Goal: Task Accomplishment & Management: Use online tool/utility

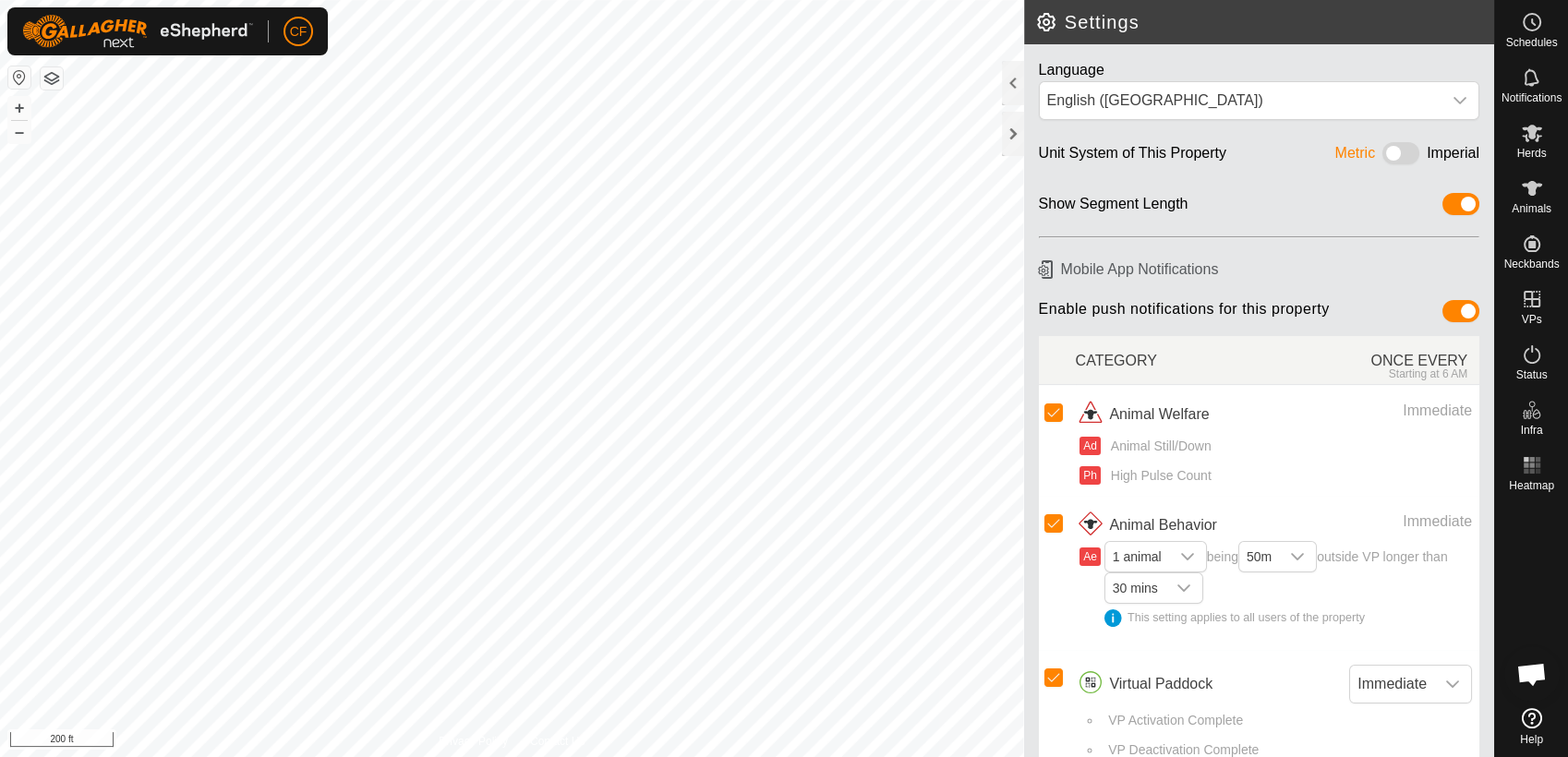
scroll to position [6421, 0]
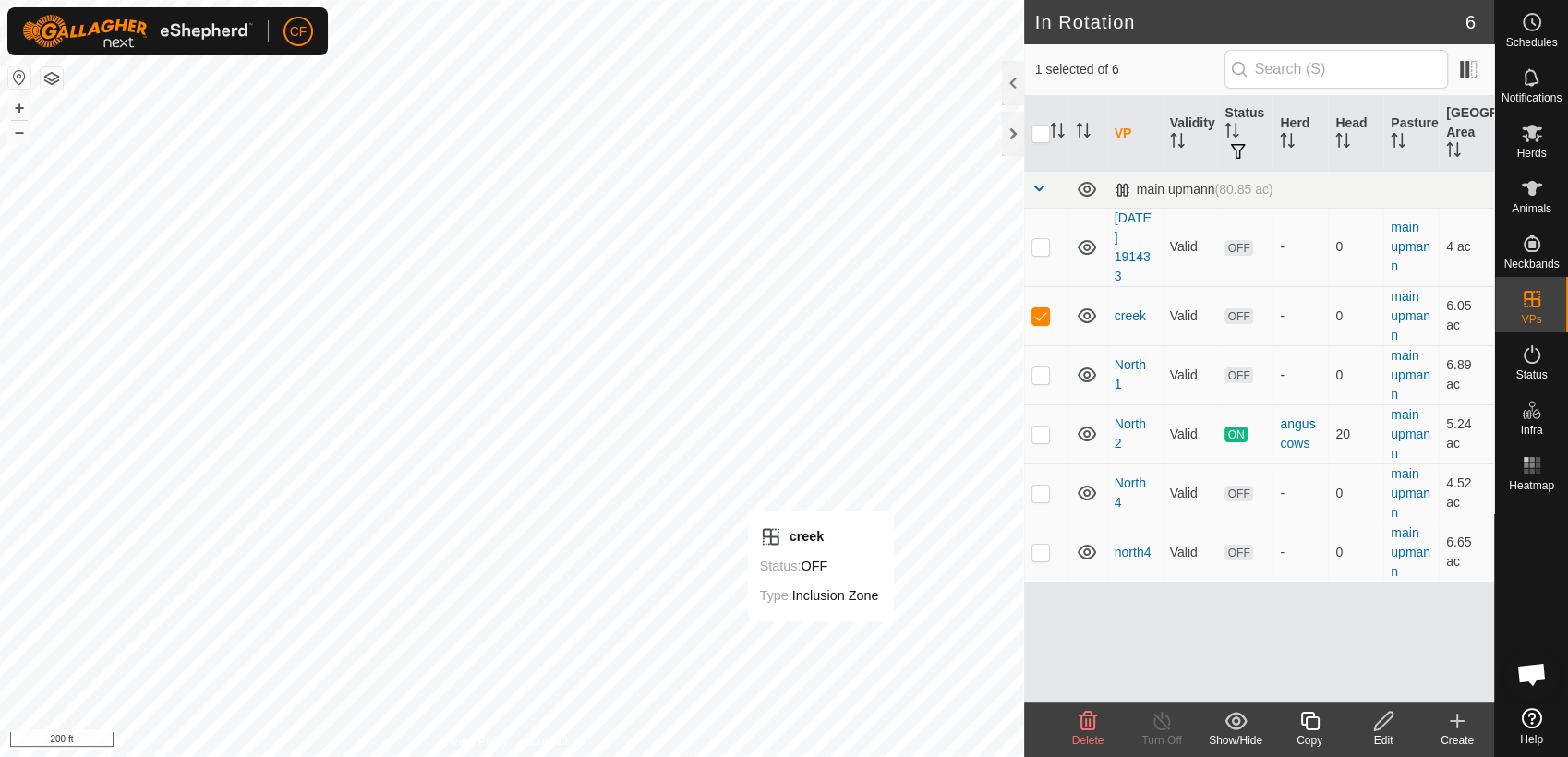
click at [1086, 724] on icon at bounding box center [1088, 721] width 22 height 22
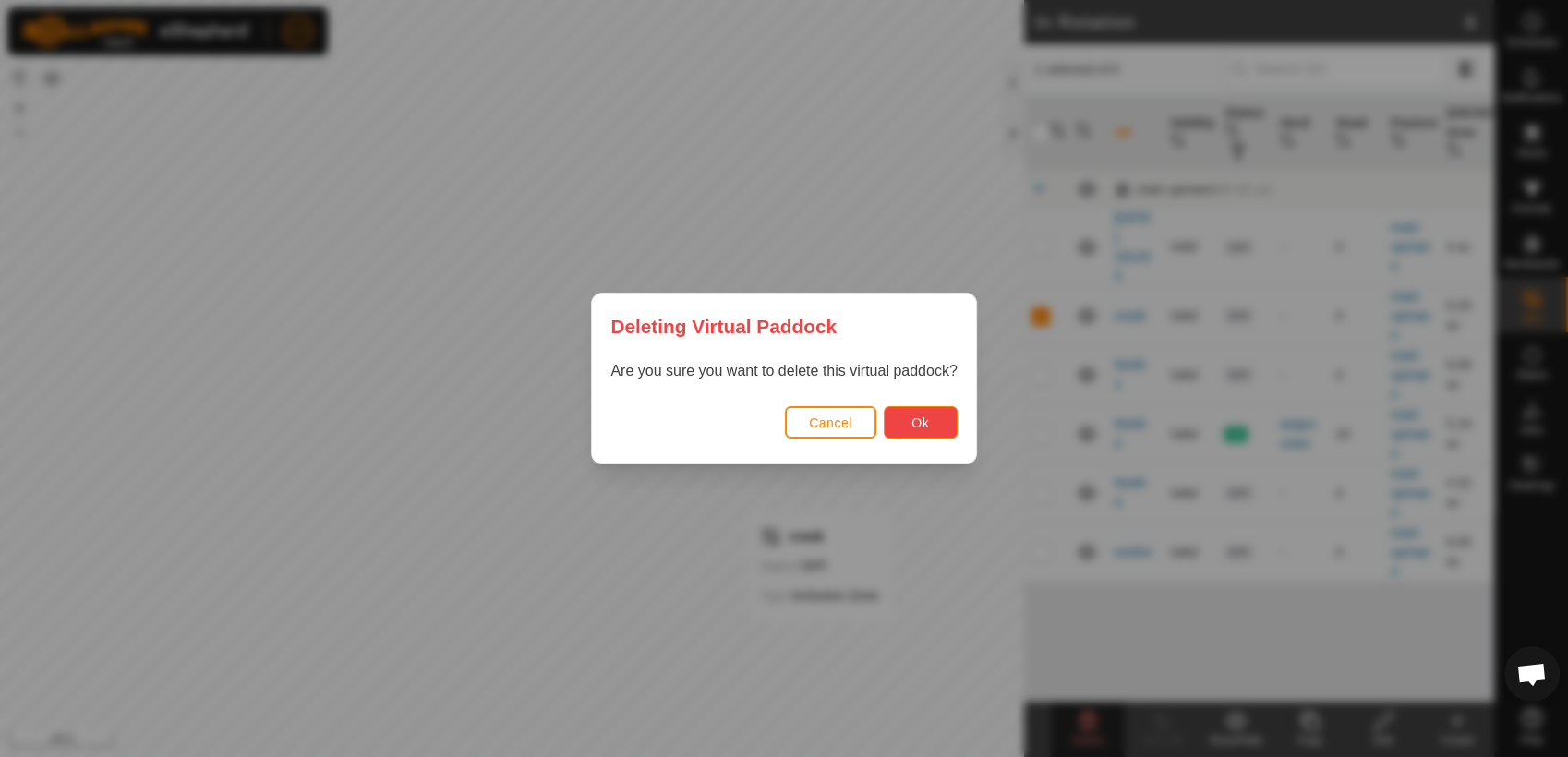
click at [924, 426] on span "Ok" at bounding box center [921, 423] width 18 height 15
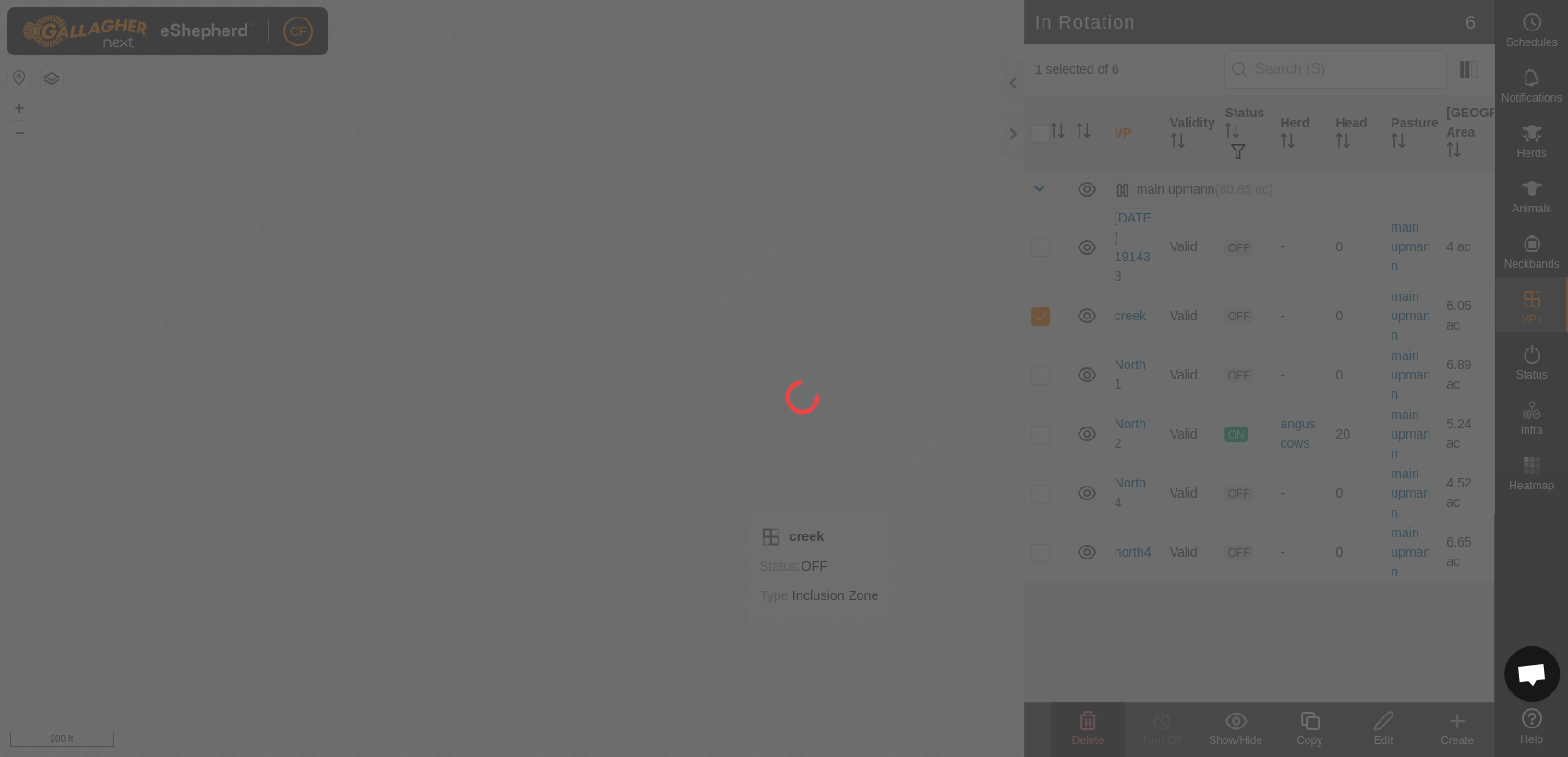
checkbox input "false"
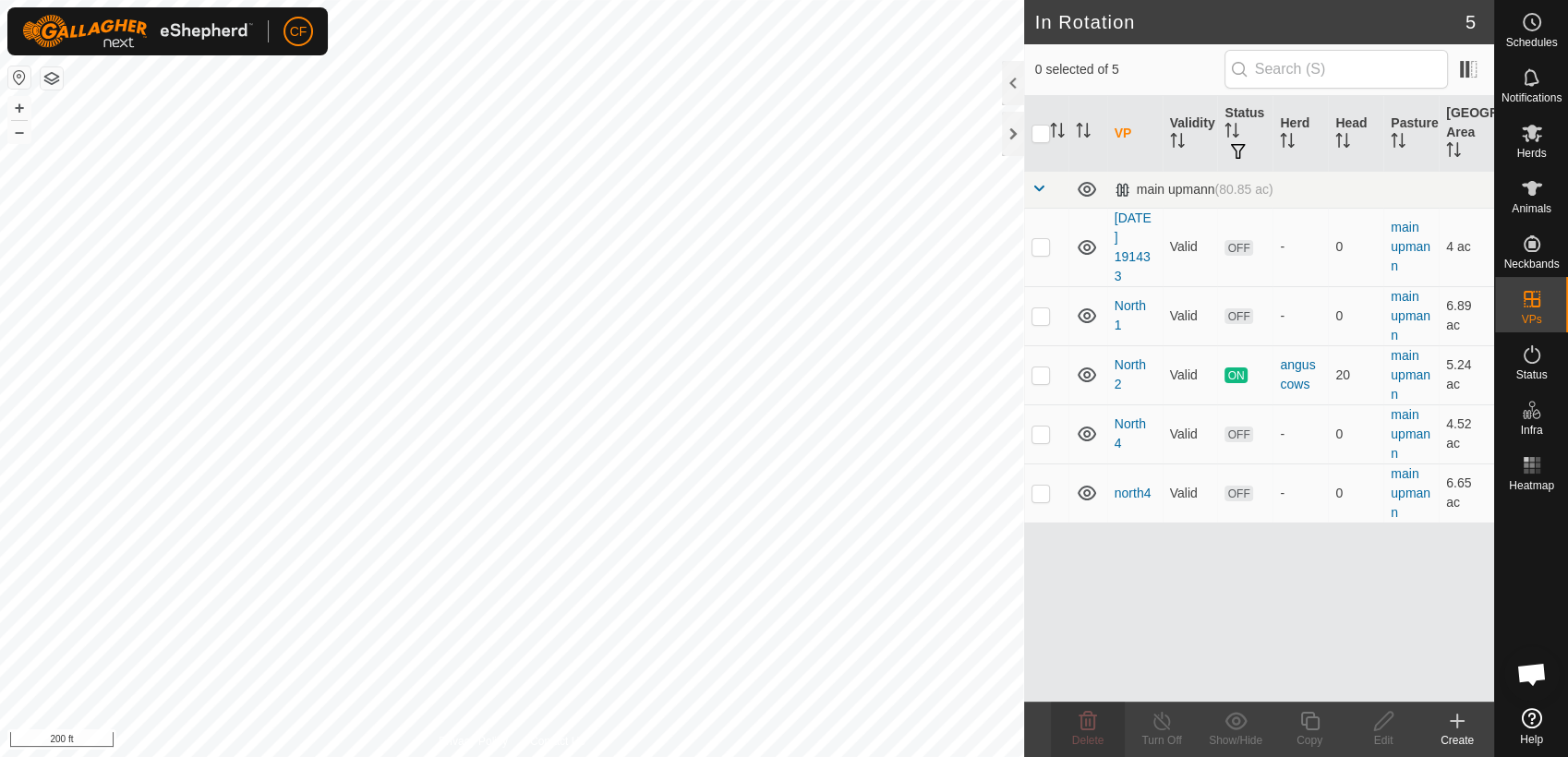
click at [0, 0] on html "CF Schedules Notifications Herds Animals Neckbands VPs Status Infra Heatmap Hel…" at bounding box center [784, 378] width 1568 height 757
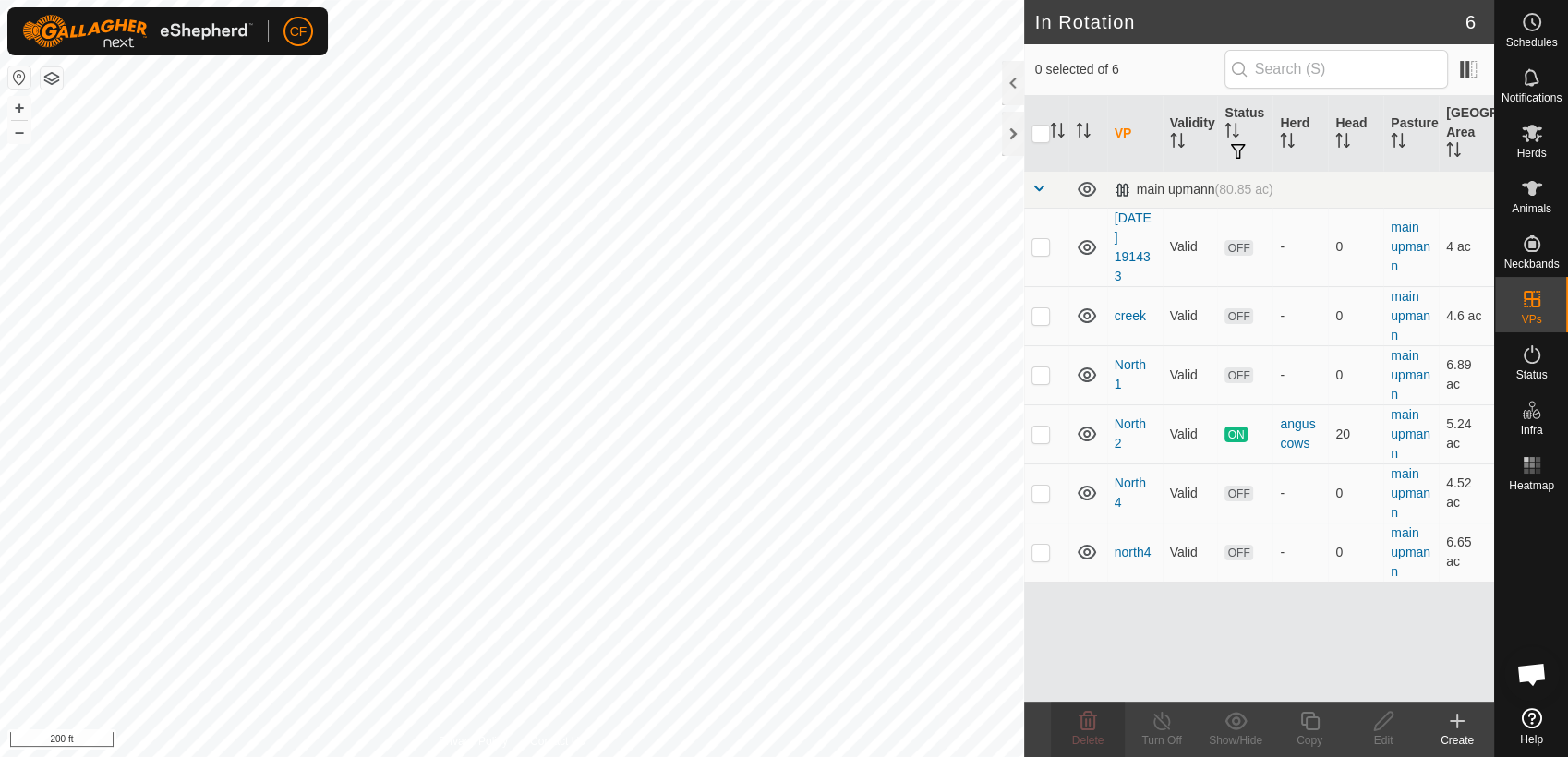
click at [191, 0] on html "CF Schedules Notifications Herds Animals Neckbands VPs Status Infra Heatmap Hel…" at bounding box center [784, 378] width 1568 height 757
click at [18, 100] on button "+" at bounding box center [19, 108] width 22 height 22
click at [17, 113] on button "+" at bounding box center [19, 108] width 22 height 22
click at [17, 132] on button "–" at bounding box center [19, 132] width 22 height 22
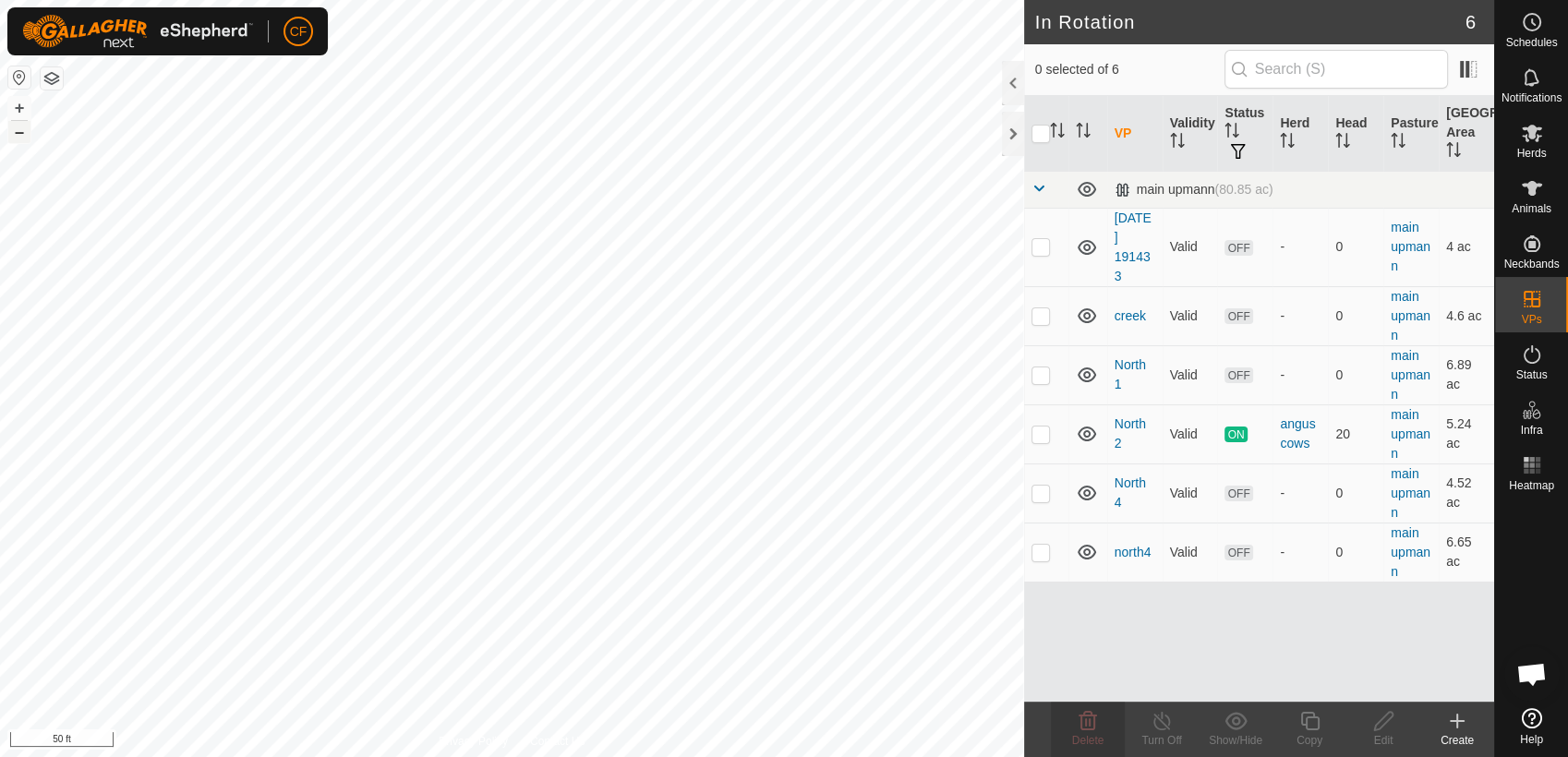
click at [18, 137] on button "–" at bounding box center [19, 132] width 22 height 22
click at [1037, 550] on p-checkbox at bounding box center [1040, 552] width 19 height 15
checkbox input "false"
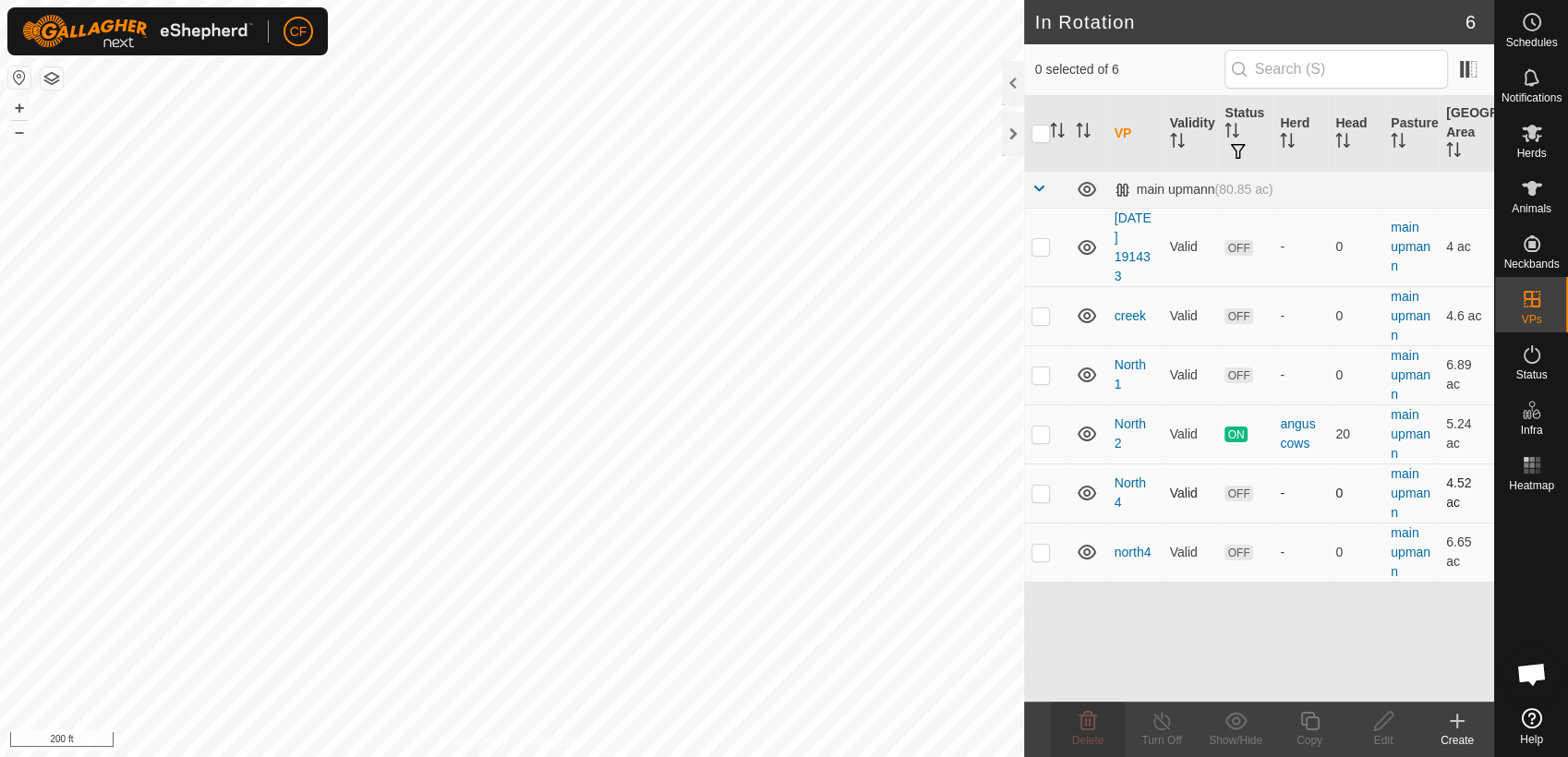
click at [1038, 499] on p-checkbox at bounding box center [1040, 493] width 19 height 15
checkbox input "false"
click at [1031, 432] on p-checkbox at bounding box center [1040, 434] width 19 height 15
click at [1043, 433] on p-checkbox at bounding box center [1040, 434] width 19 height 15
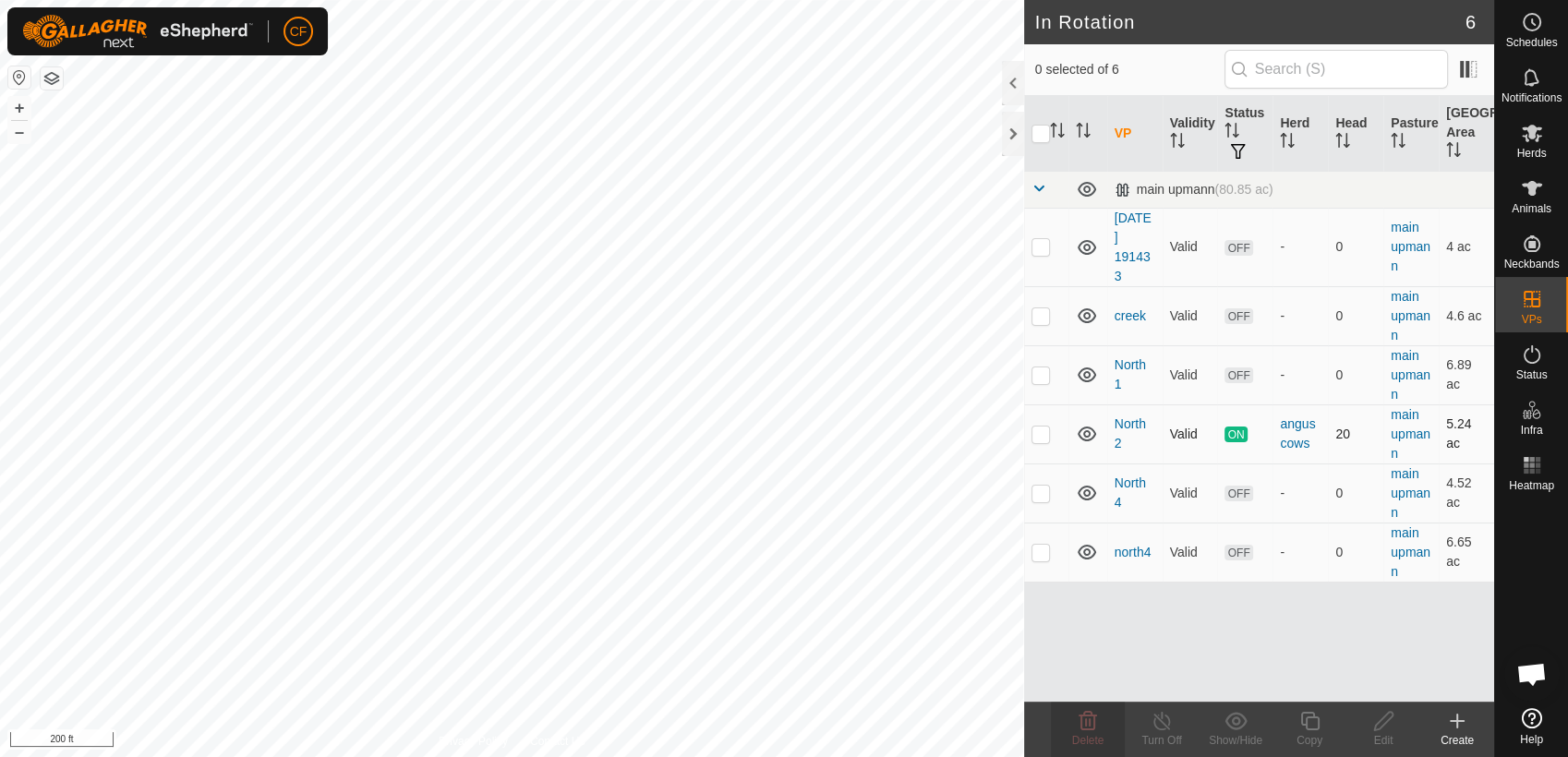
checkbox input "false"
click at [1038, 377] on p-checkbox at bounding box center [1040, 374] width 19 height 15
checkbox input "false"
click at [1041, 248] on p-checkbox at bounding box center [1040, 246] width 19 height 15
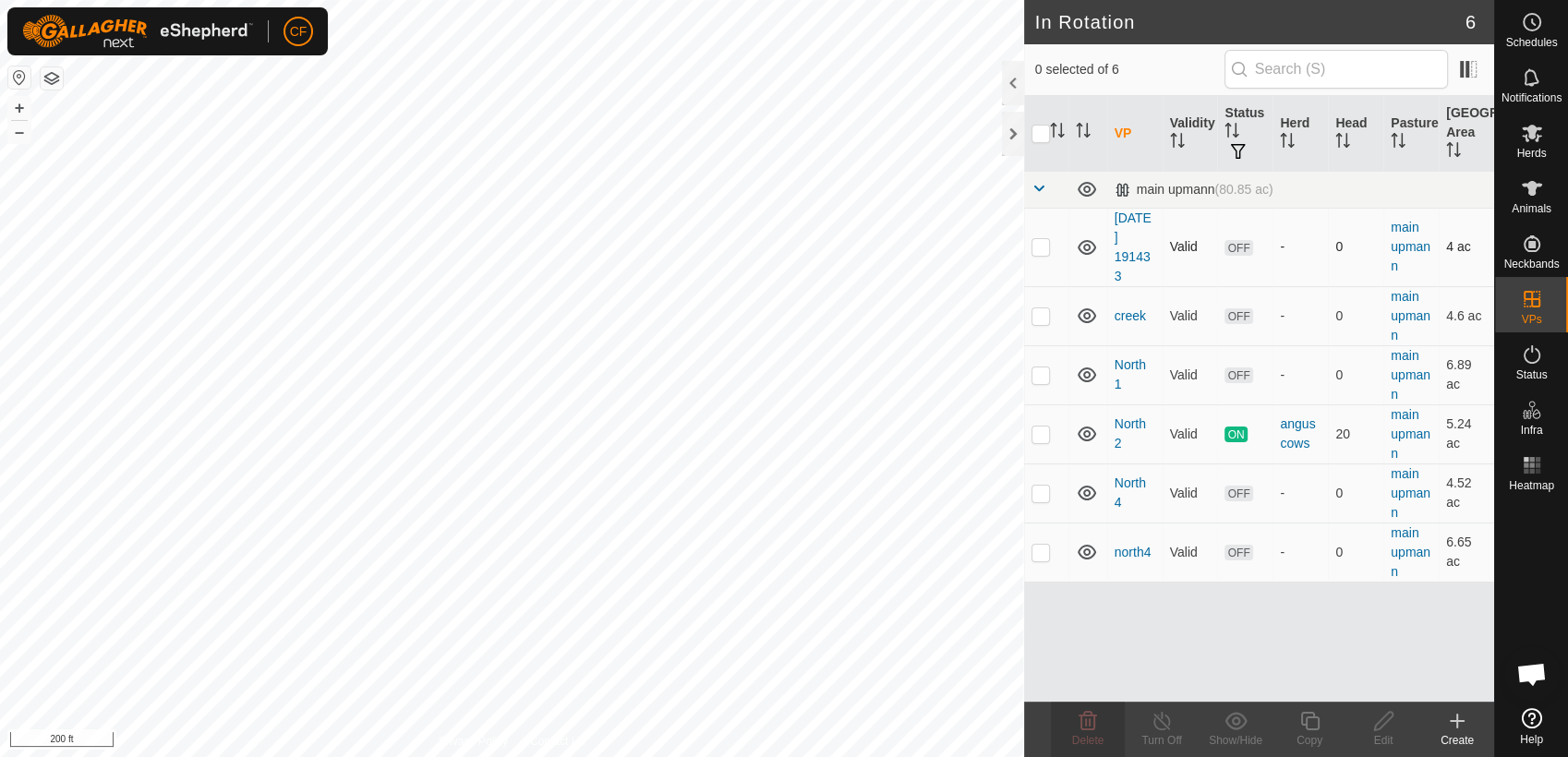
checkbox input "true"
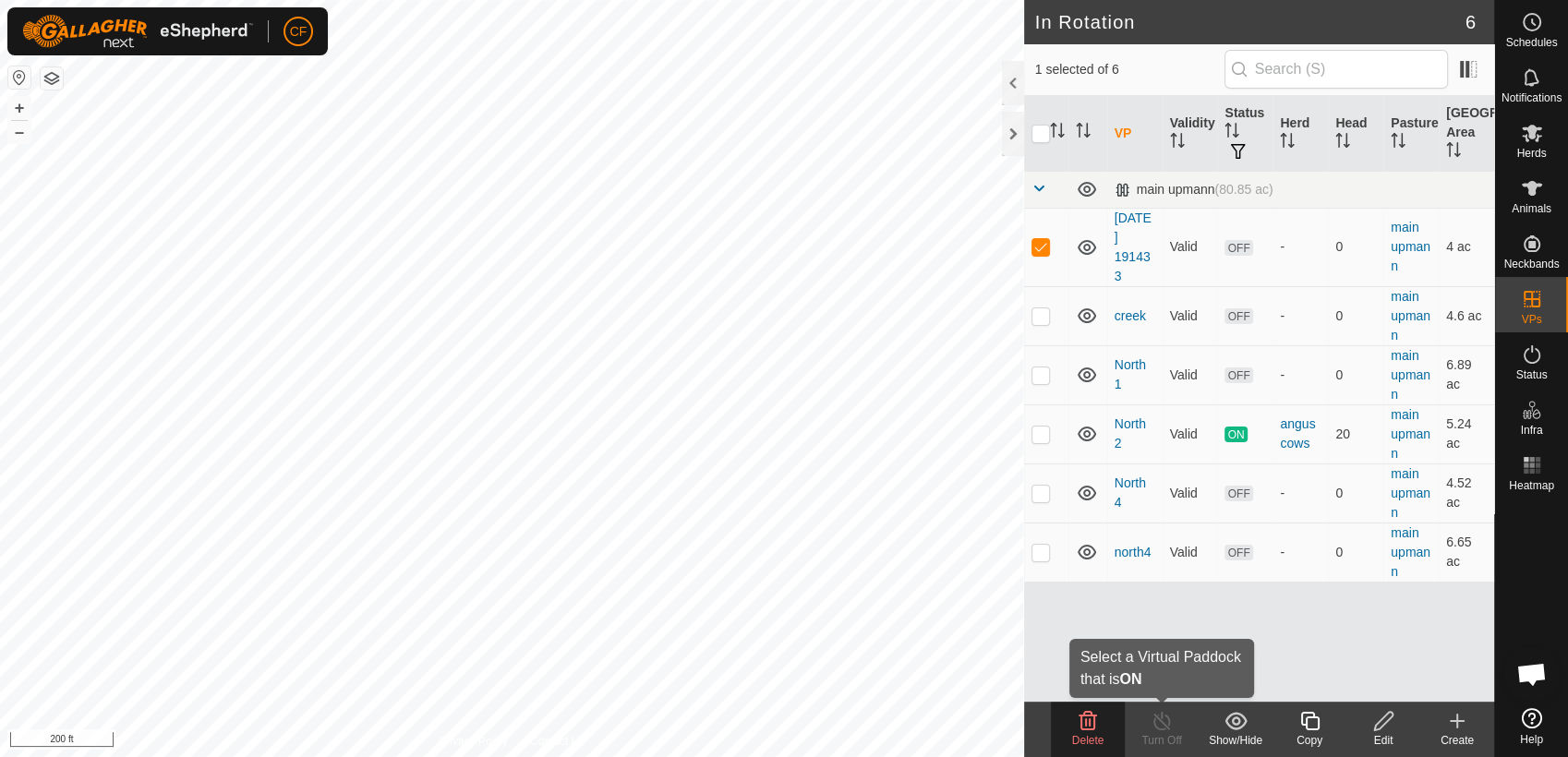
click at [1142, 705] on div "In Rotation 6 1 selected of 6 VP Validity Status Herd Head Pasture Grazing Area…" at bounding box center [747, 378] width 1494 height 757
click at [17, 109] on button "+" at bounding box center [19, 108] width 22 height 22
click at [1460, 727] on icon at bounding box center [1457, 721] width 22 height 22
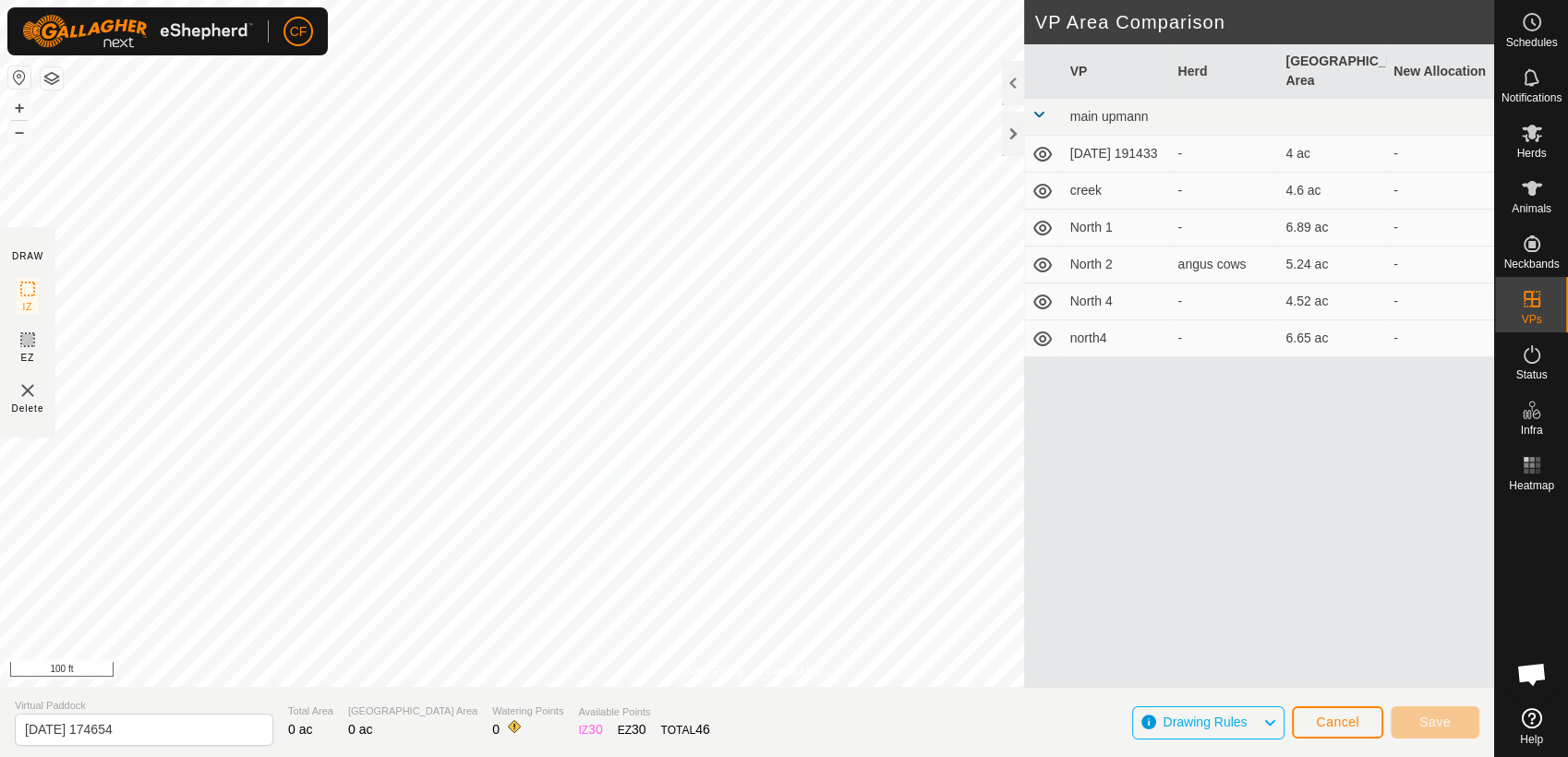
click at [289, 0] on html "CF Schedules Notifications Herds Animals Neckbands VPs Status Infra Heatmap Hel…" at bounding box center [784, 378] width 1568 height 757
click at [741, 756] on html "CF Schedules Notifications Herds Animals Neckbands VPs Status Infra Heatmap Hel…" at bounding box center [784, 378] width 1568 height 757
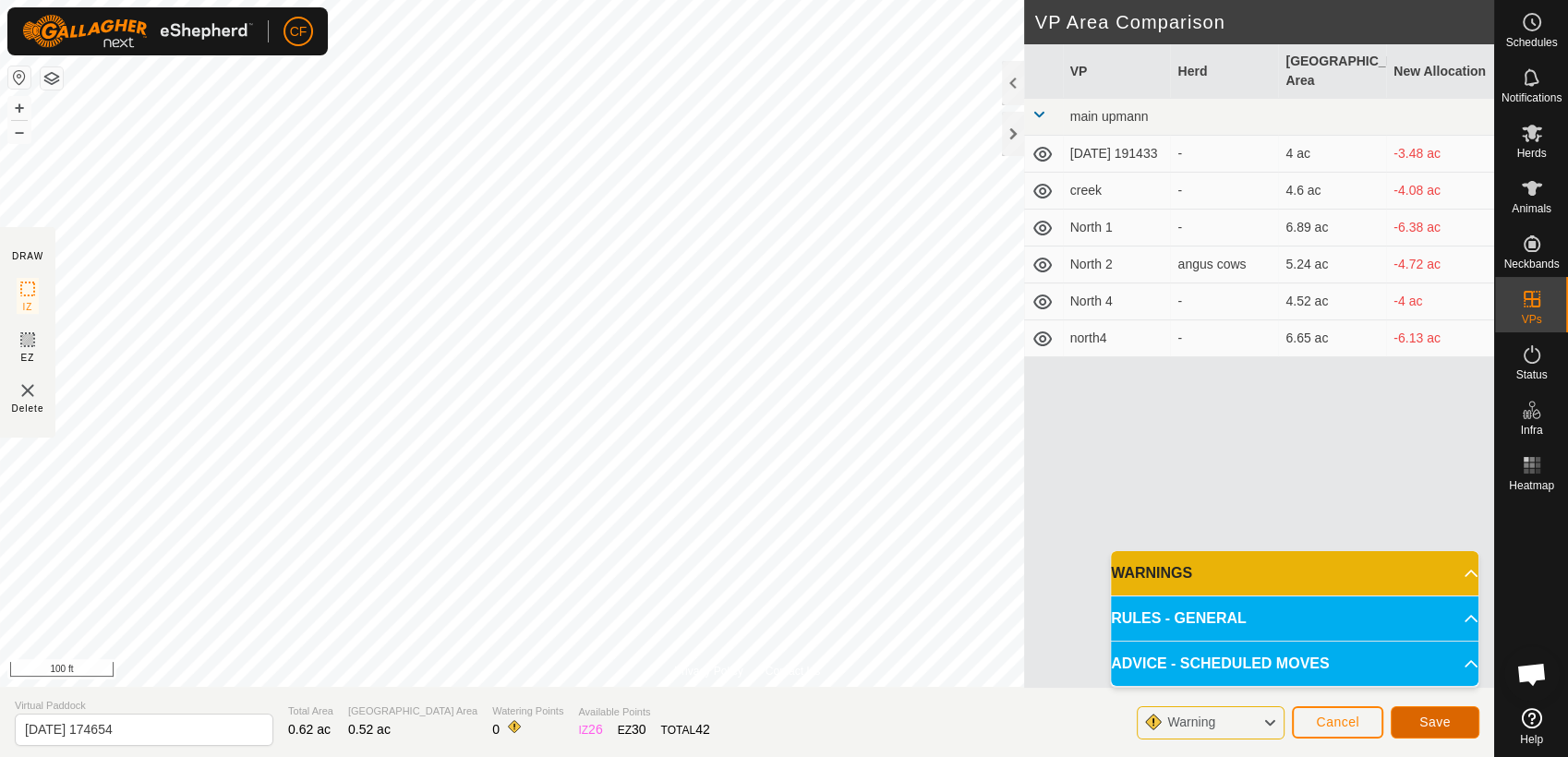
click at [1424, 722] on span "Save" at bounding box center [1434, 722] width 31 height 15
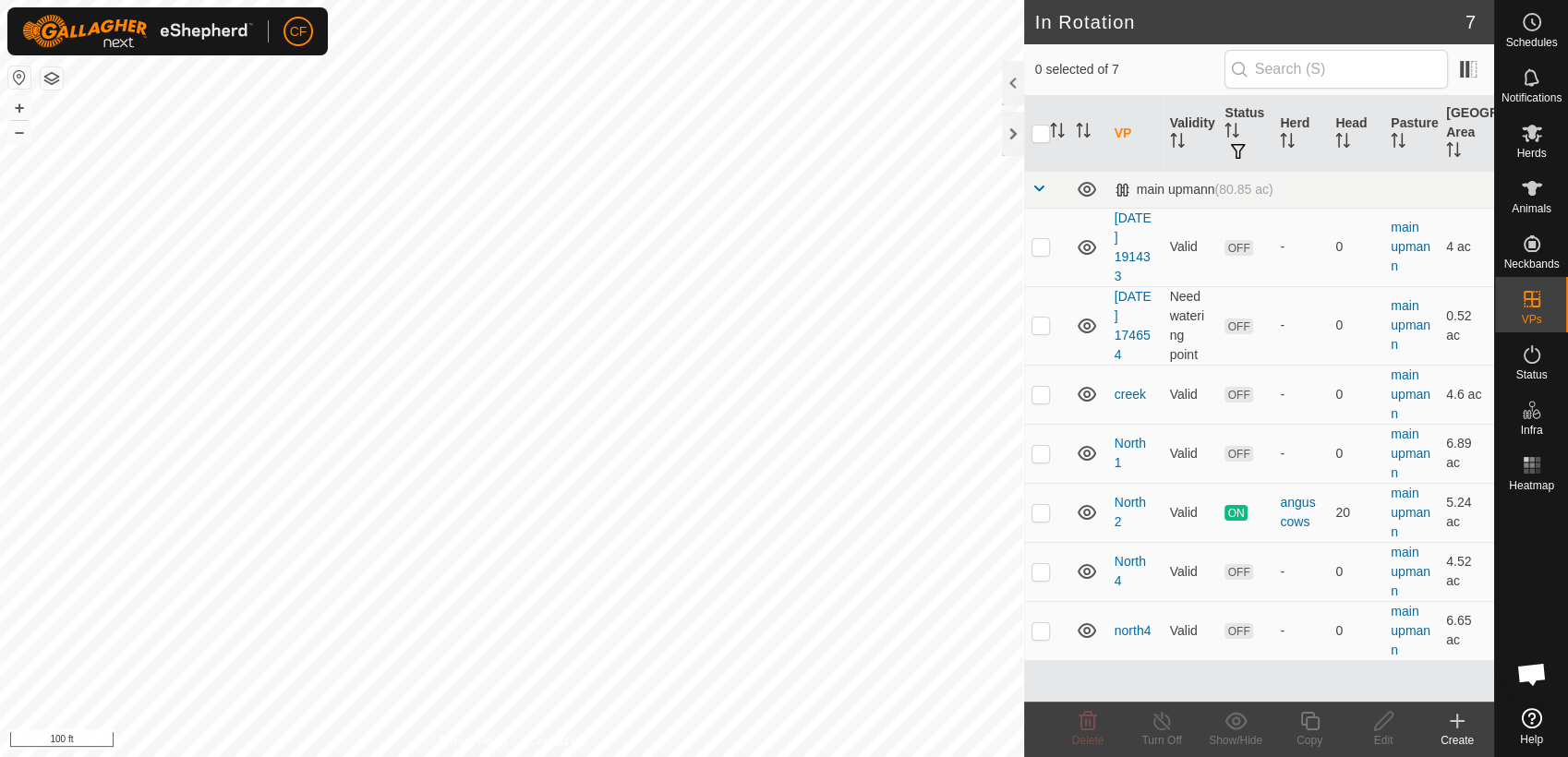
checkbox input "true"
click at [1308, 724] on icon at bounding box center [1310, 721] width 23 height 22
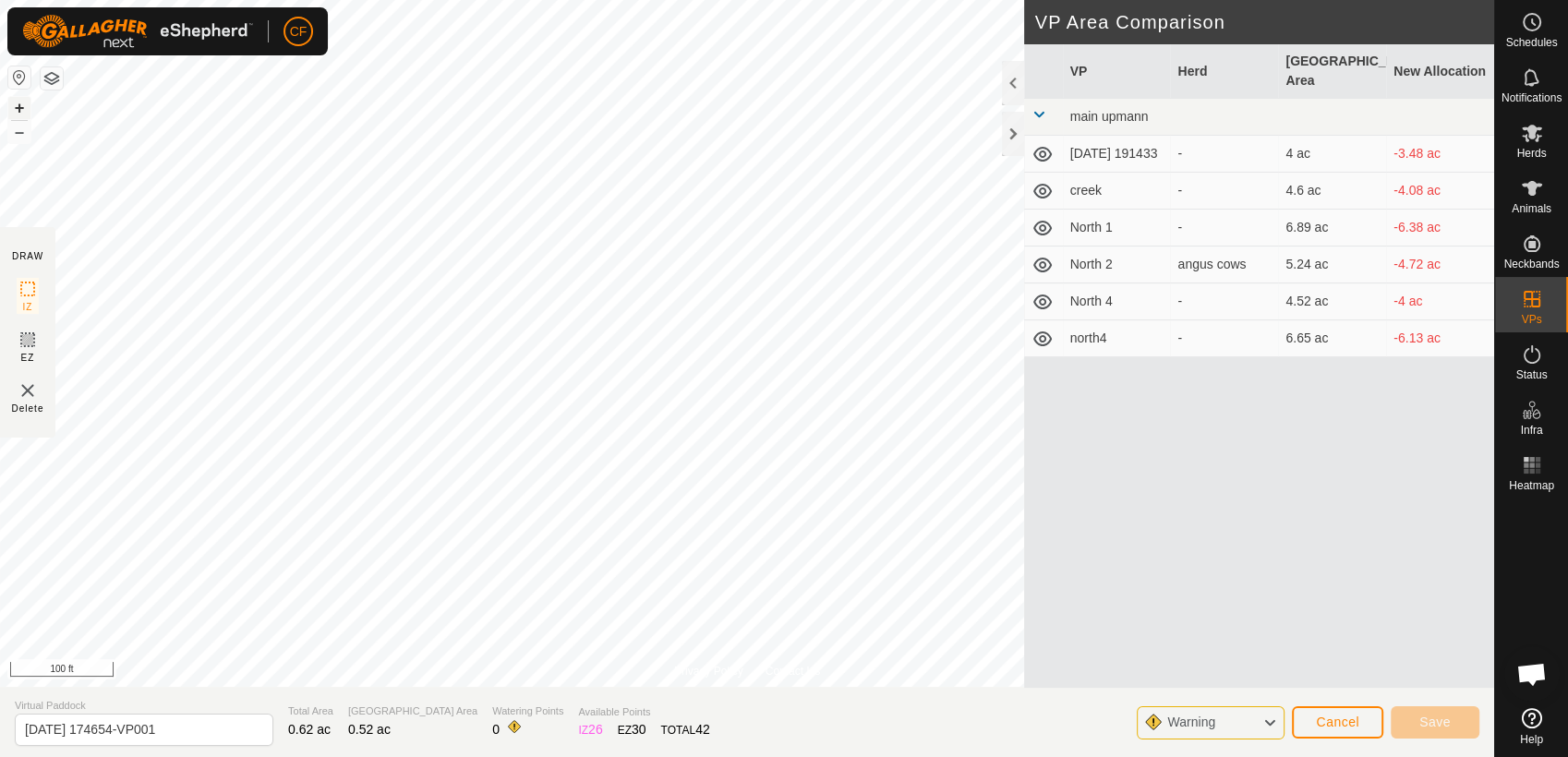
click at [17, 107] on button "+" at bounding box center [19, 108] width 22 height 22
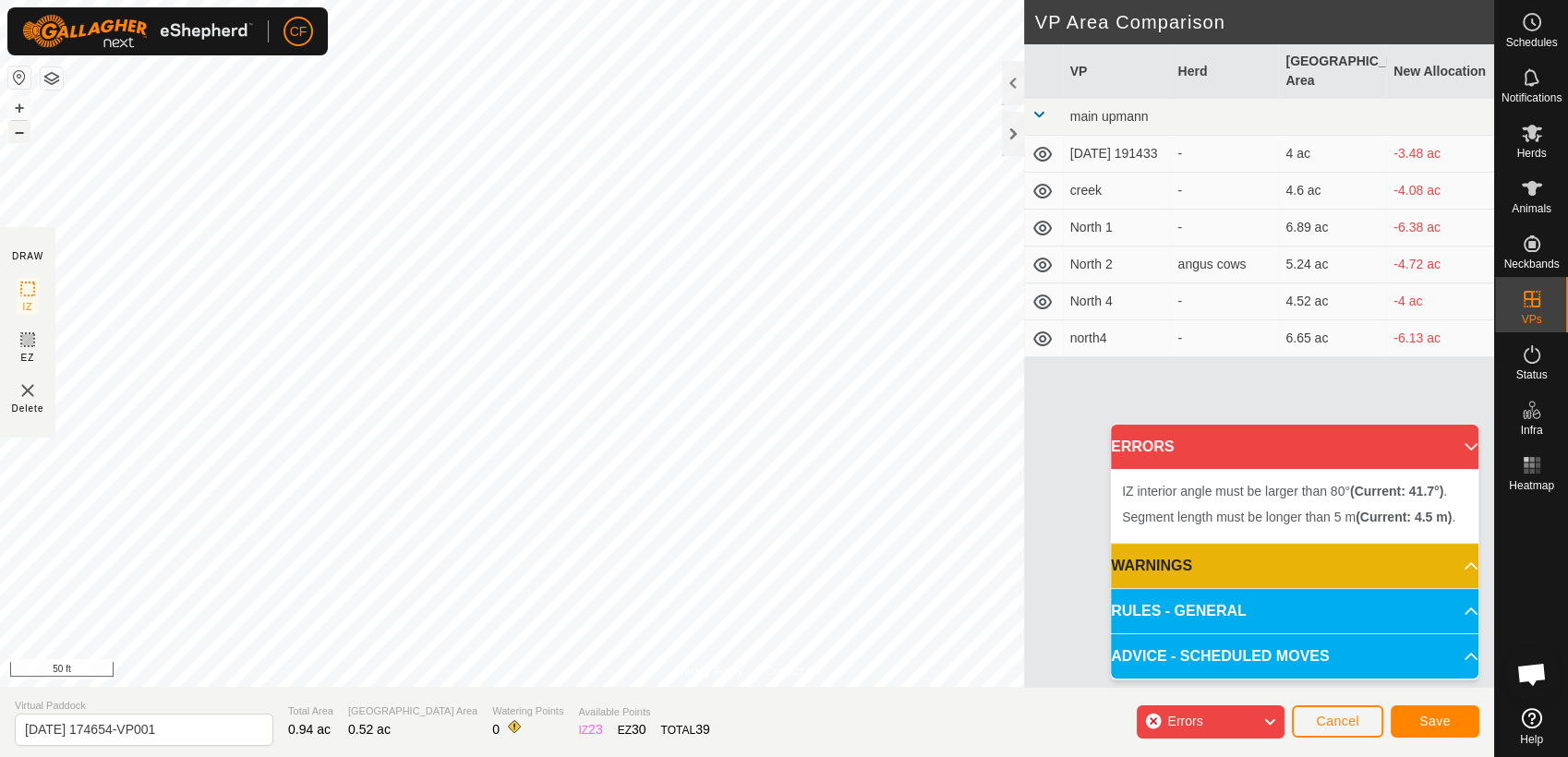
click at [21, 133] on button "–" at bounding box center [19, 132] width 22 height 22
click at [18, 111] on button "+" at bounding box center [19, 108] width 22 height 22
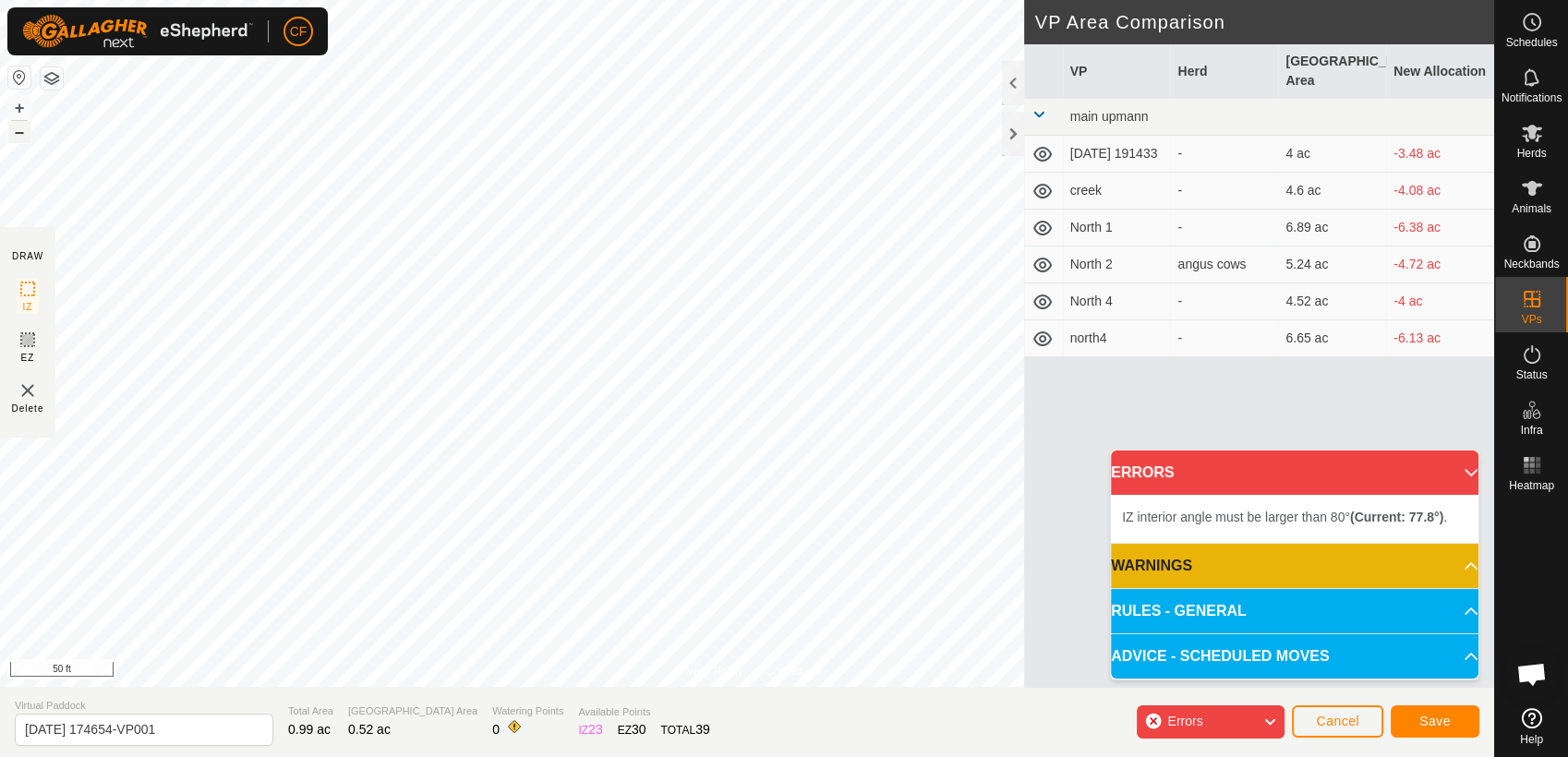
click at [17, 138] on button "–" at bounding box center [19, 132] width 22 height 22
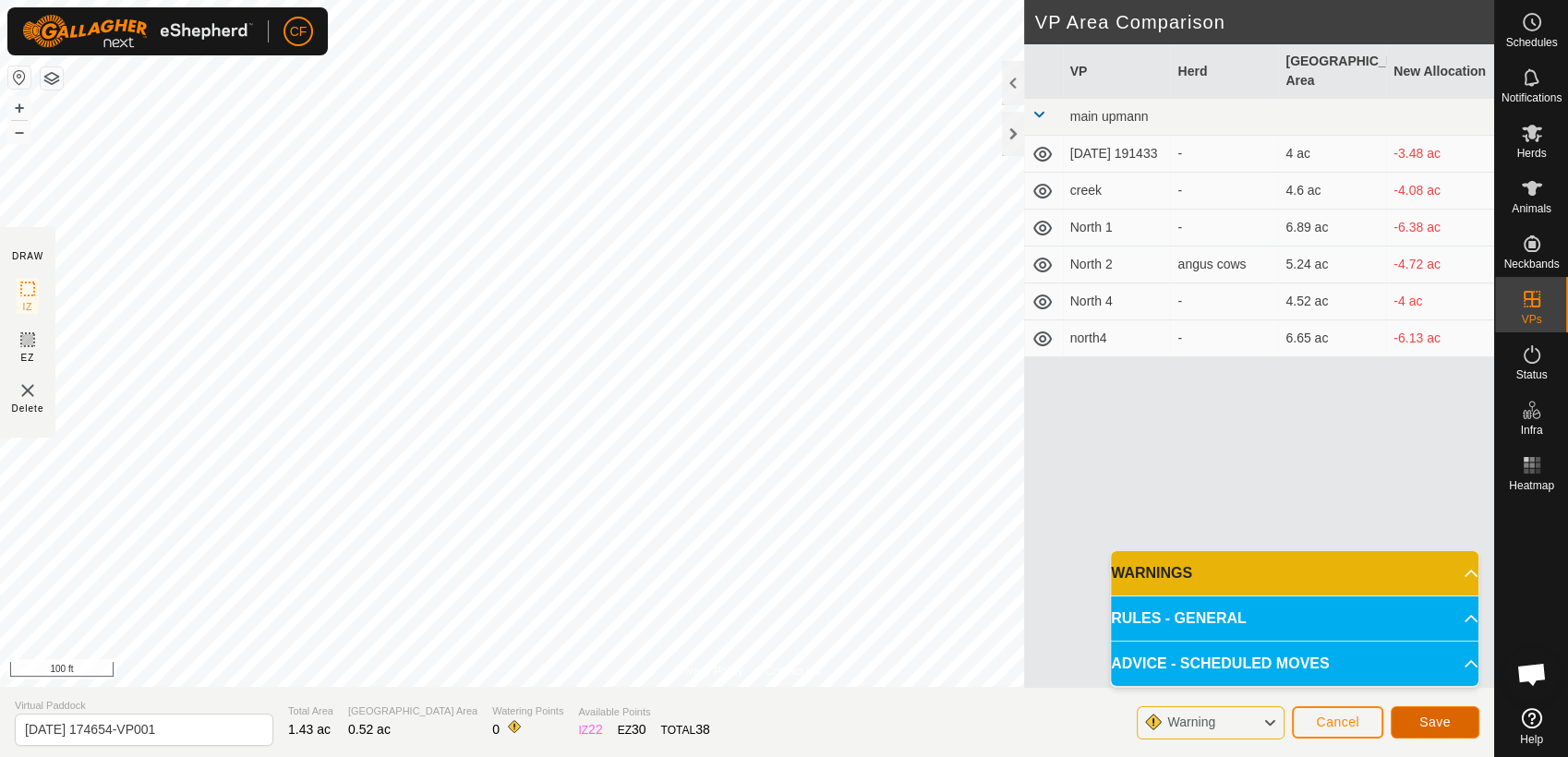
click at [1432, 722] on span "Save" at bounding box center [1434, 722] width 31 height 15
